Goal: Find specific page/section: Find specific page/section

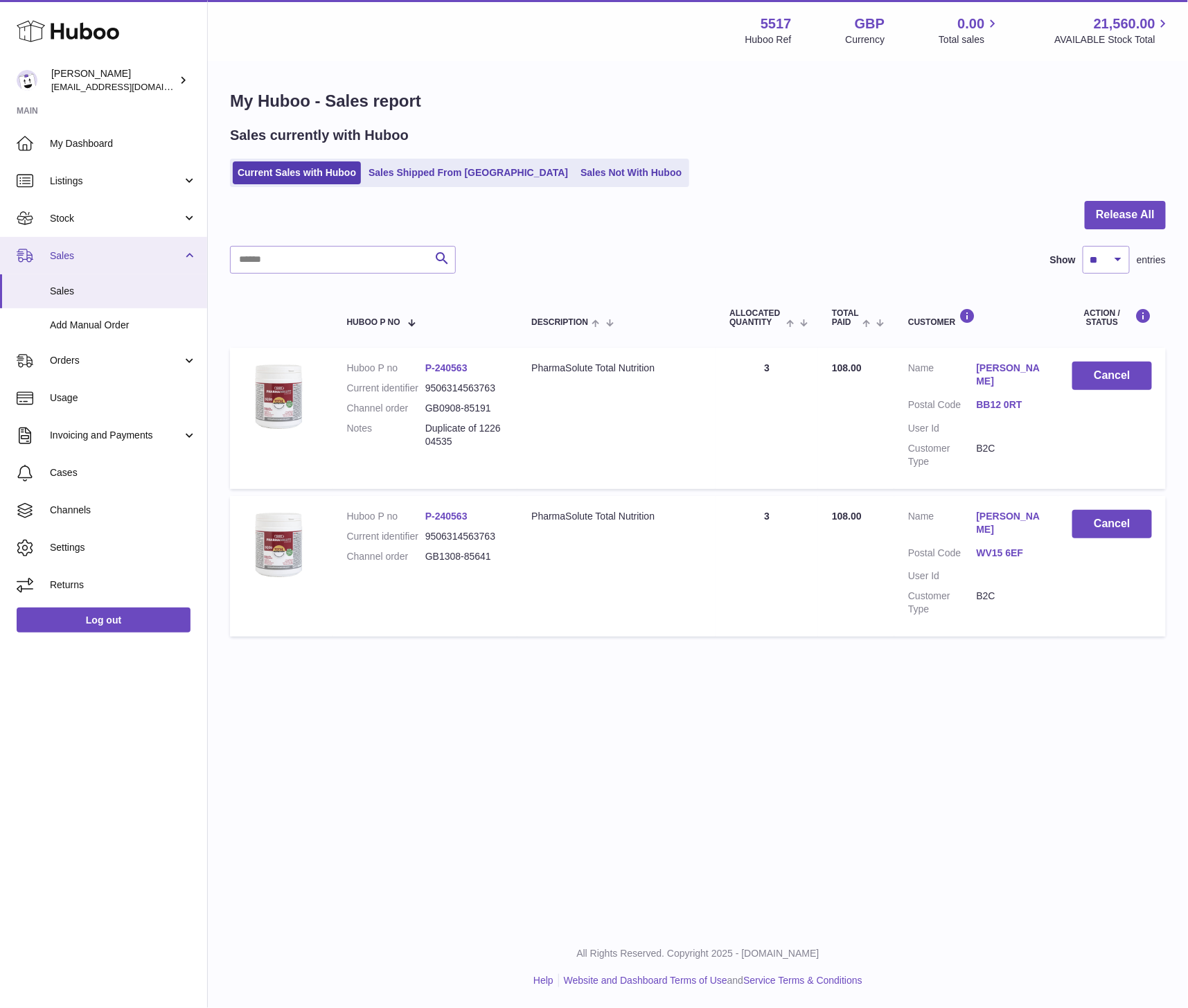
click at [75, 239] on link "Sales" at bounding box center [103, 255] width 207 height 38
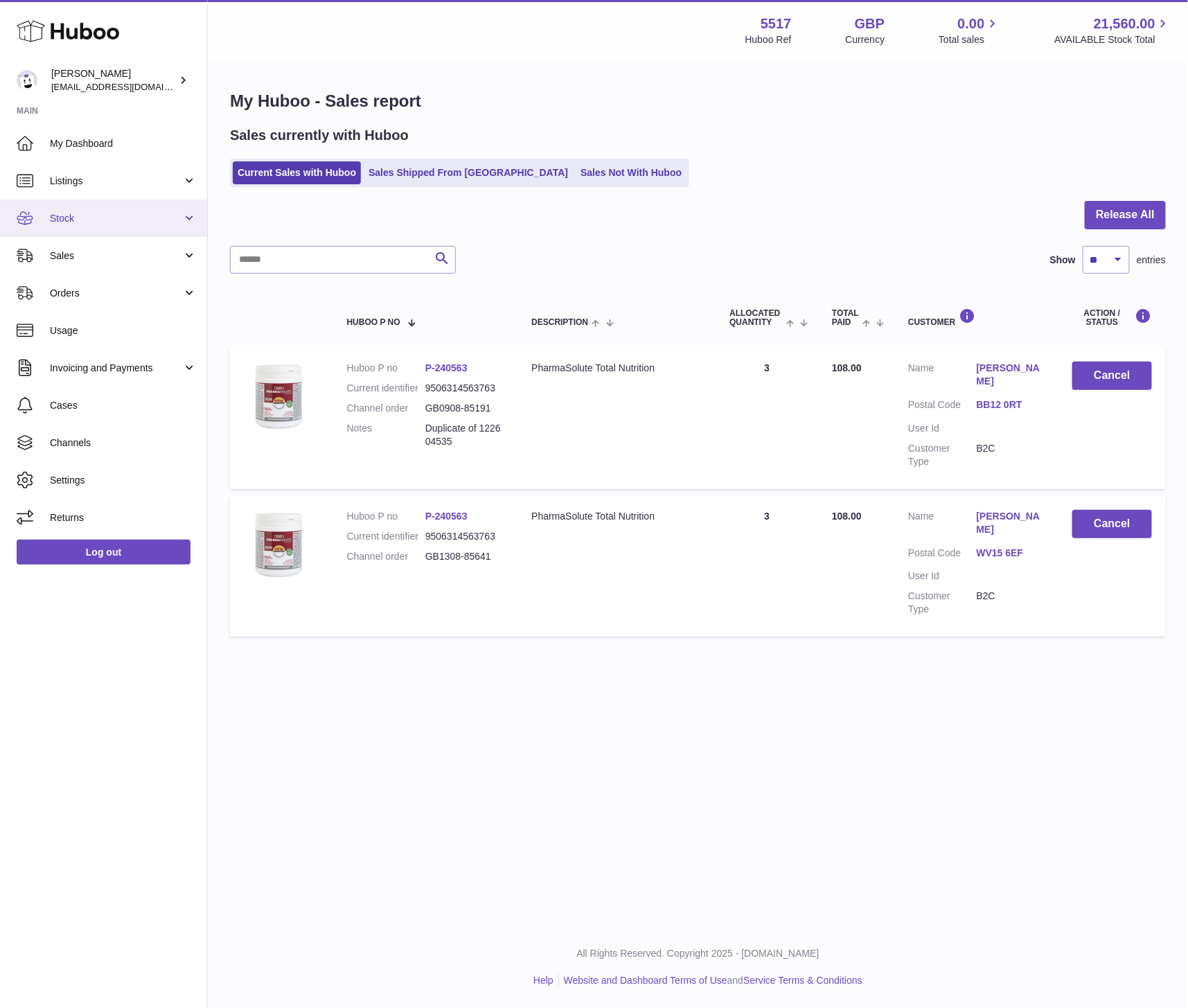
click at [71, 220] on span "Stock" at bounding box center [116, 218] width 133 height 13
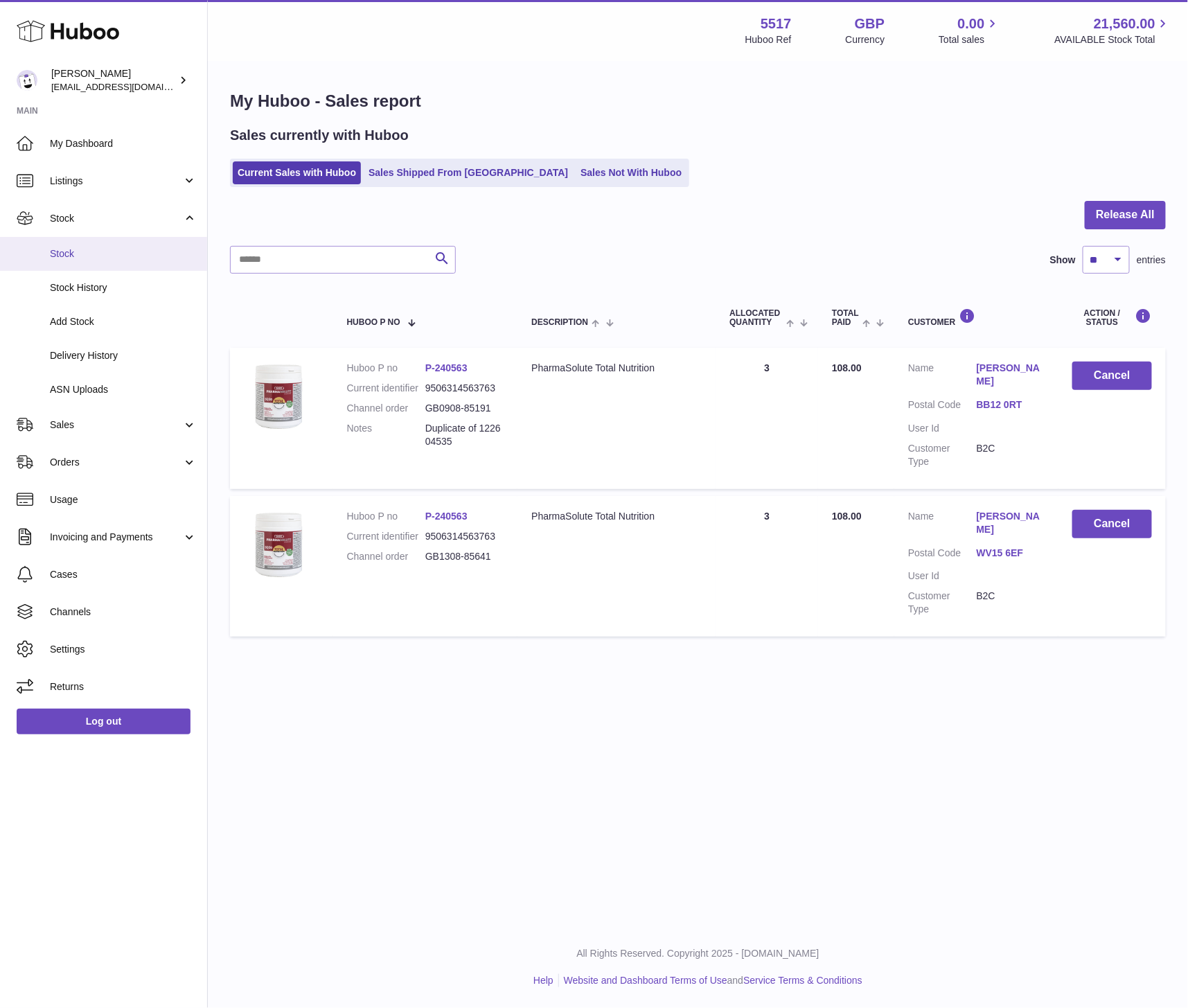
click at [83, 252] on span "Stock" at bounding box center [123, 253] width 147 height 13
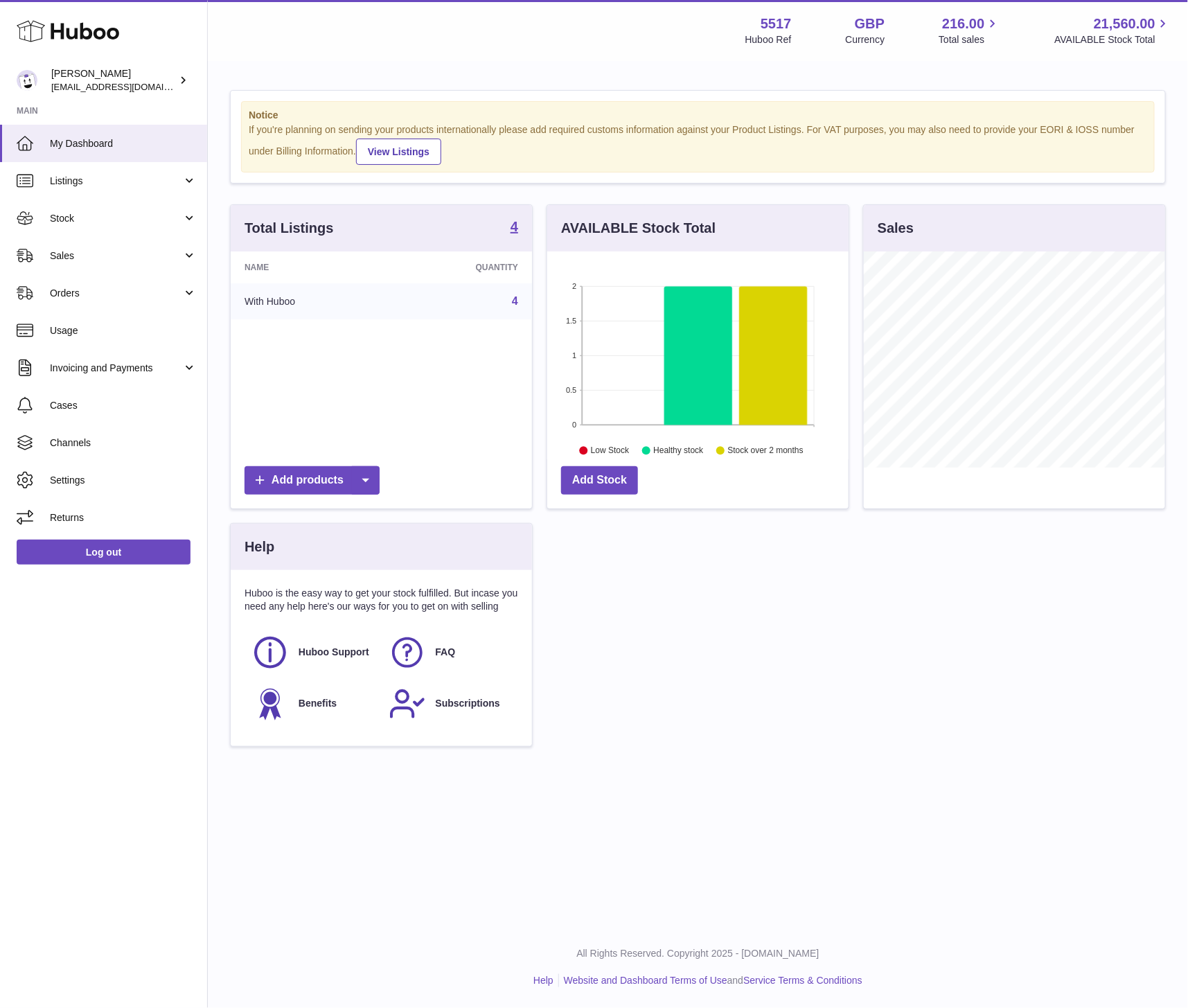
scroll to position [216, 301]
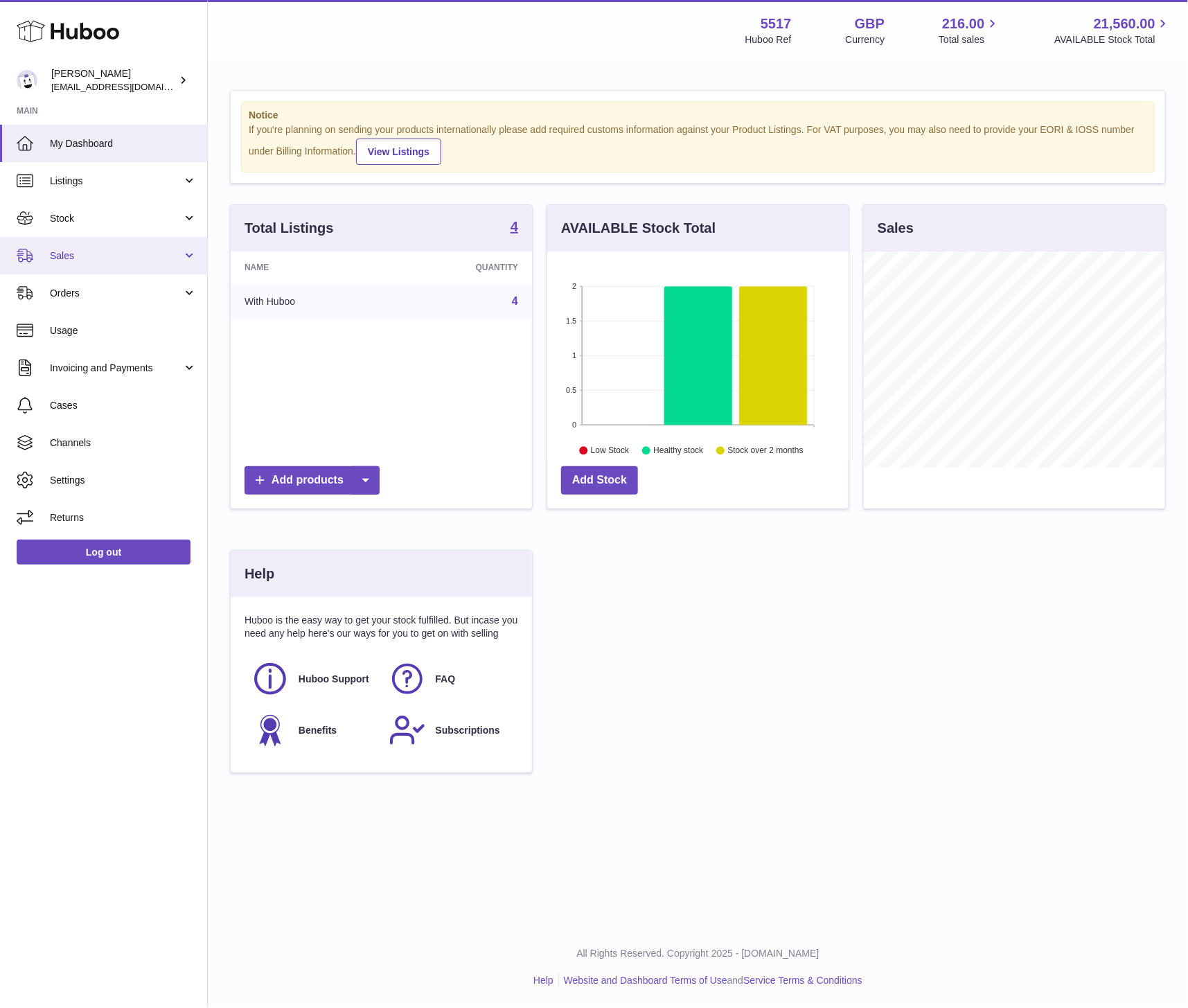
click at [87, 250] on span "Sales" at bounding box center [116, 255] width 133 height 13
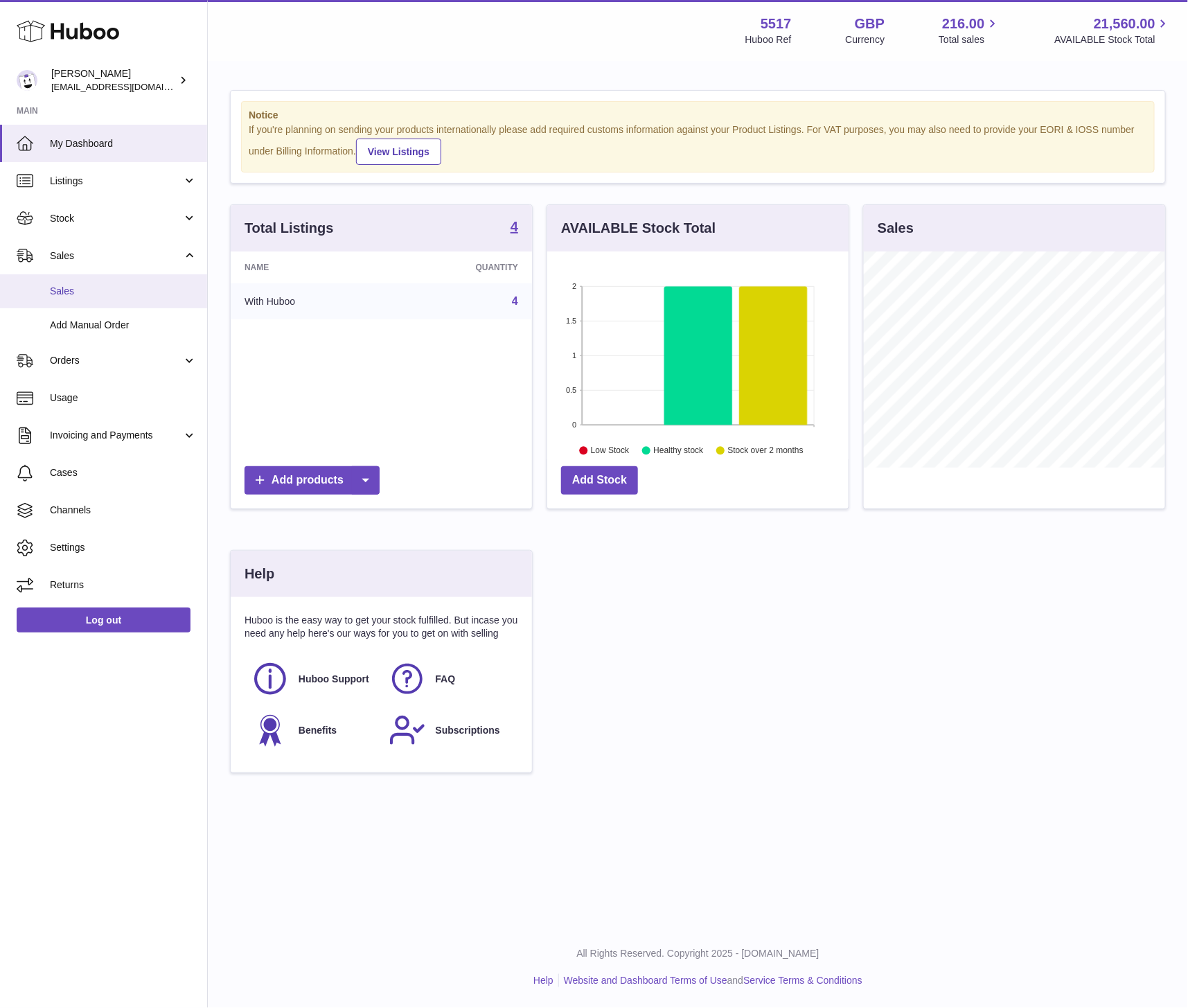
click at [69, 292] on span "Sales" at bounding box center [123, 291] width 147 height 13
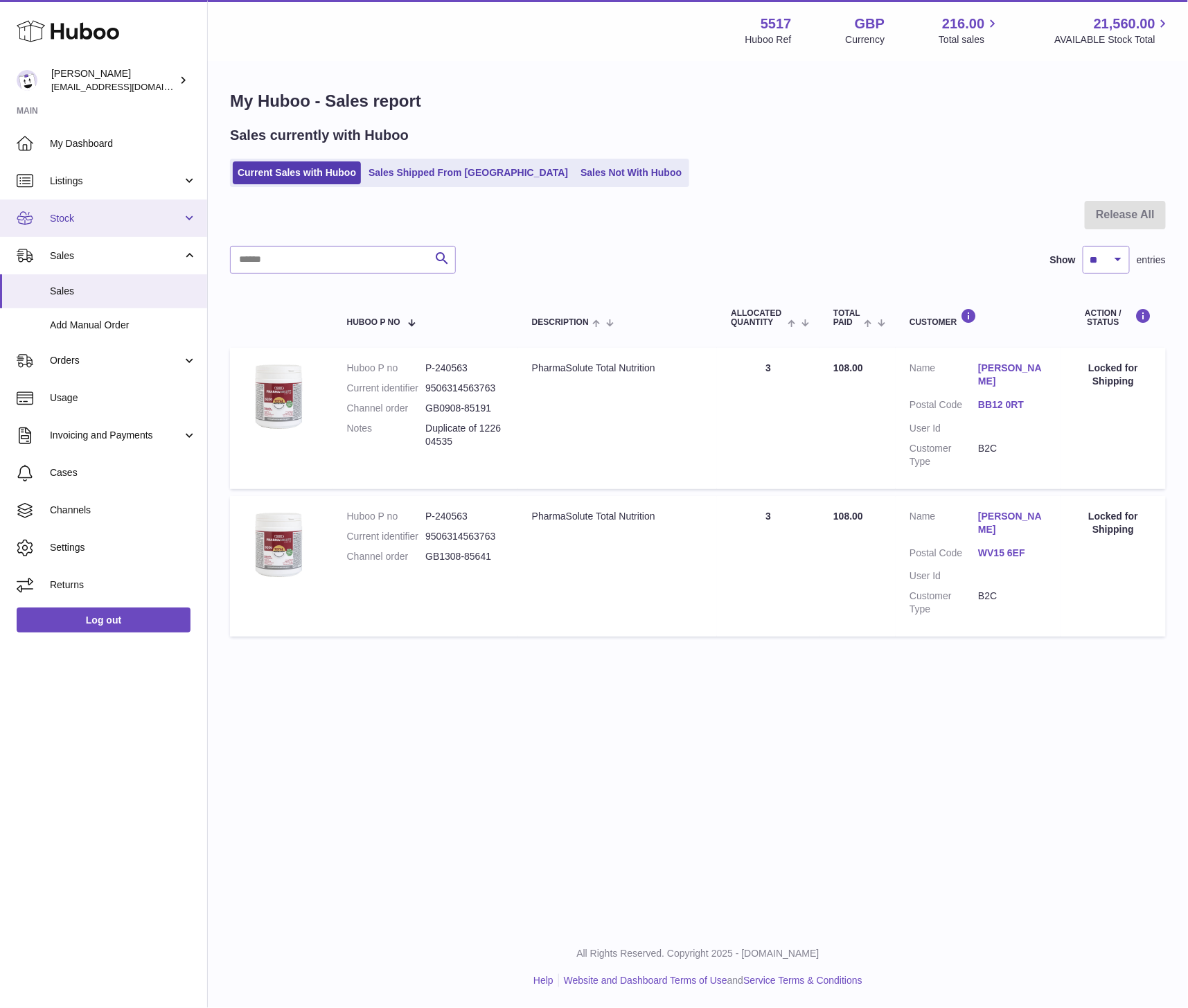
click at [67, 232] on link "Stock" at bounding box center [103, 218] width 207 height 38
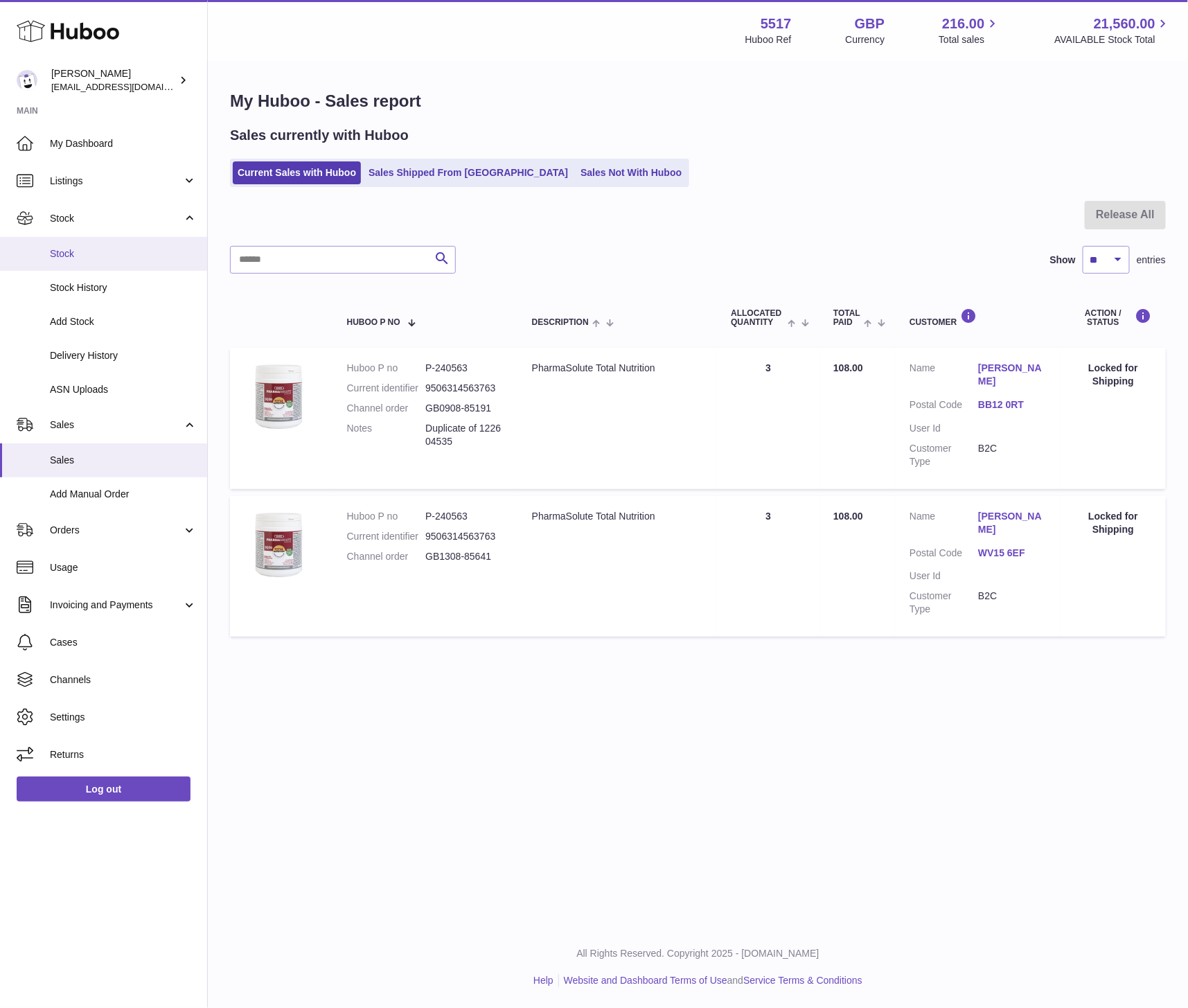
click at [66, 251] on span "Stock" at bounding box center [123, 253] width 147 height 13
